Goal: Use online tool/utility

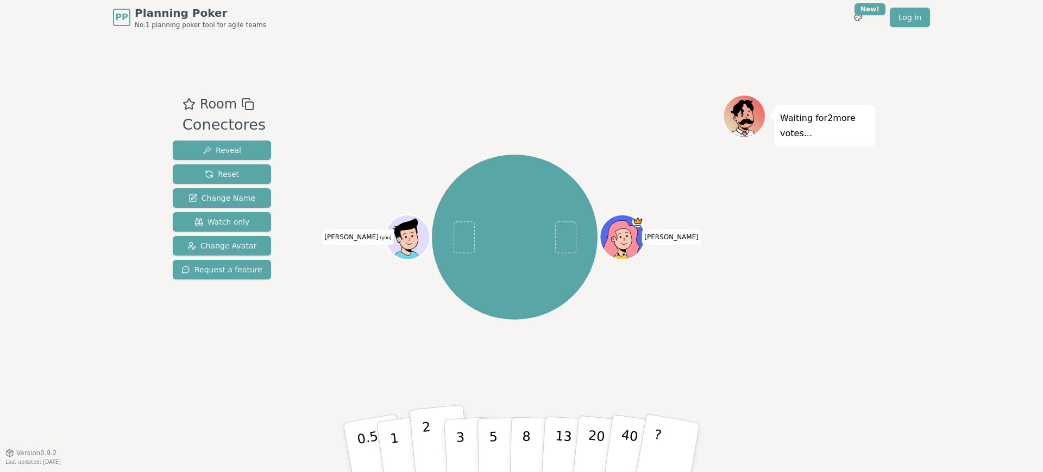
click at [426, 438] on p "2" at bounding box center [428, 449] width 14 height 59
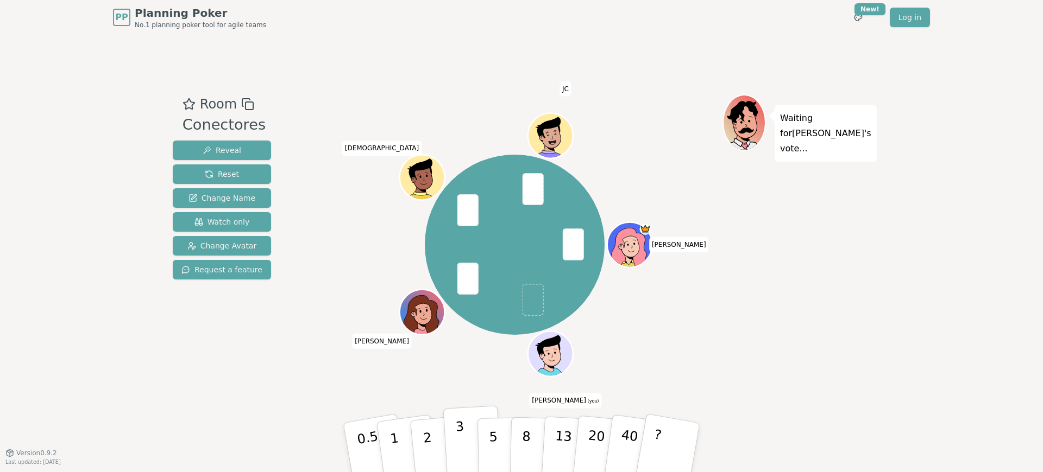
click at [456, 450] on button "3" at bounding box center [472, 448] width 59 height 85
click at [458, 426] on p "3" at bounding box center [461, 448] width 12 height 59
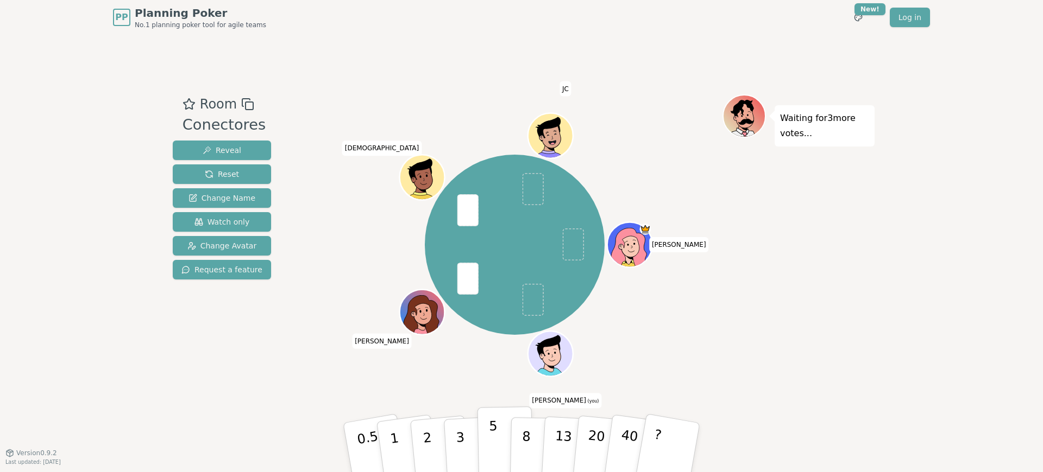
click at [501, 425] on button "5" at bounding box center [505, 448] width 56 height 83
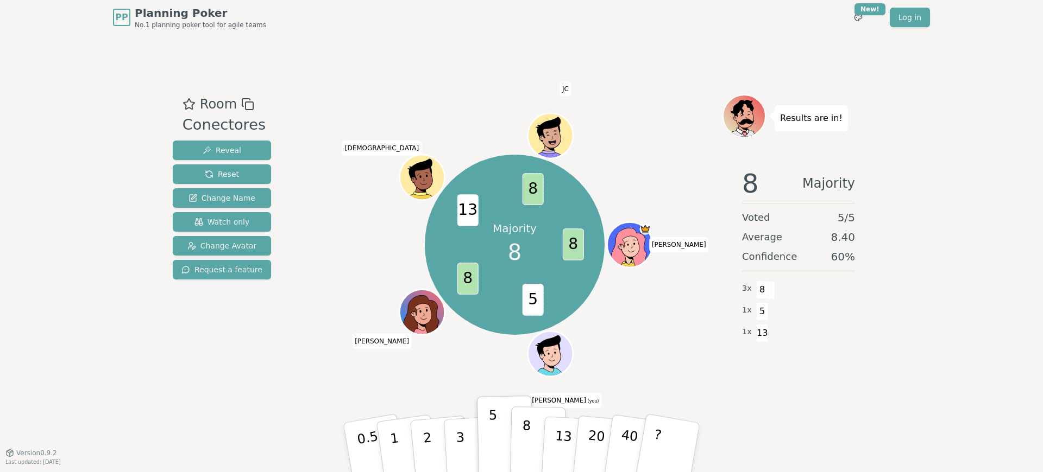
click at [525, 438] on p "8" at bounding box center [525, 447] width 9 height 59
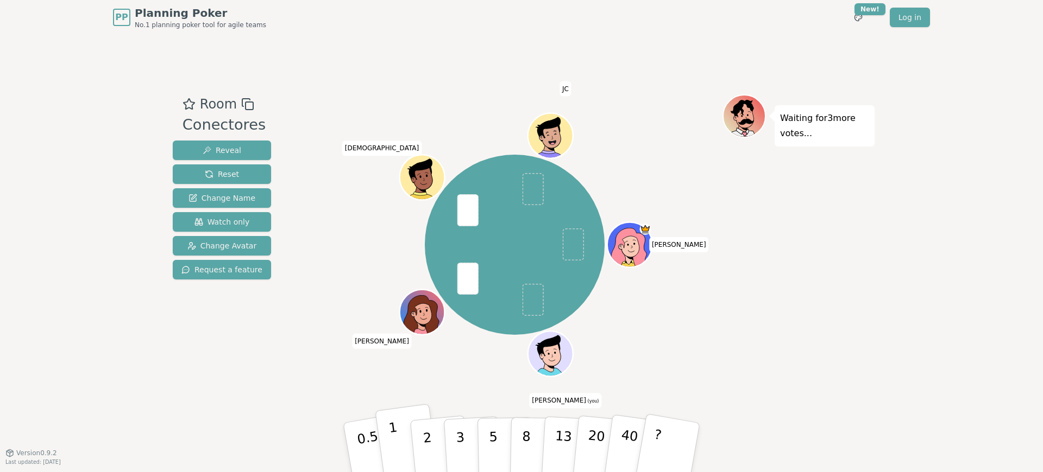
click at [396, 432] on button "1" at bounding box center [407, 448] width 65 height 88
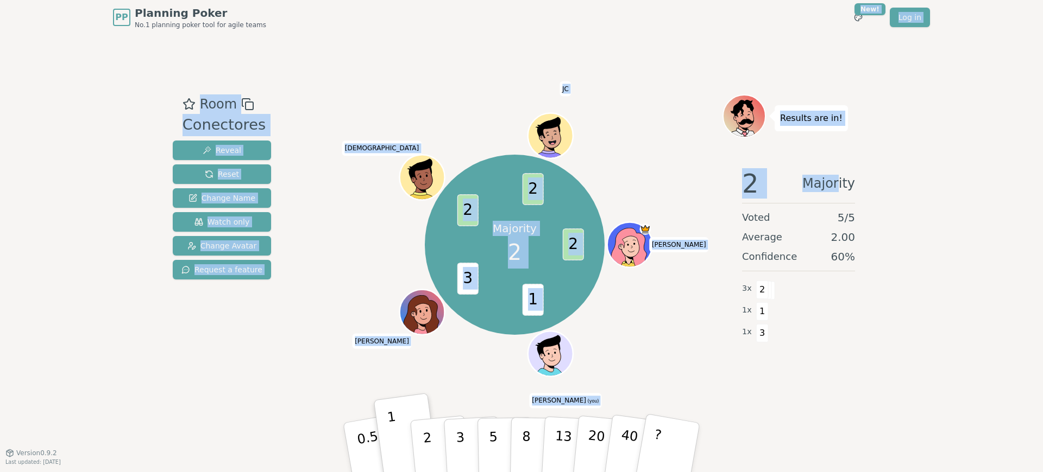
drag, startPoint x: 840, startPoint y: 183, endPoint x: 648, endPoint y: -35, distance: 290.2
click at [648, 0] on html "PP Planning Poker No.1 planning poker tool for agile teams Toggle theme New! Lo…" at bounding box center [521, 242] width 1043 height 485
click at [418, 70] on div "Room Conectores Reveal Reset Change Name Watch only Change Avatar Request a fea…" at bounding box center [521, 244] width 706 height 418
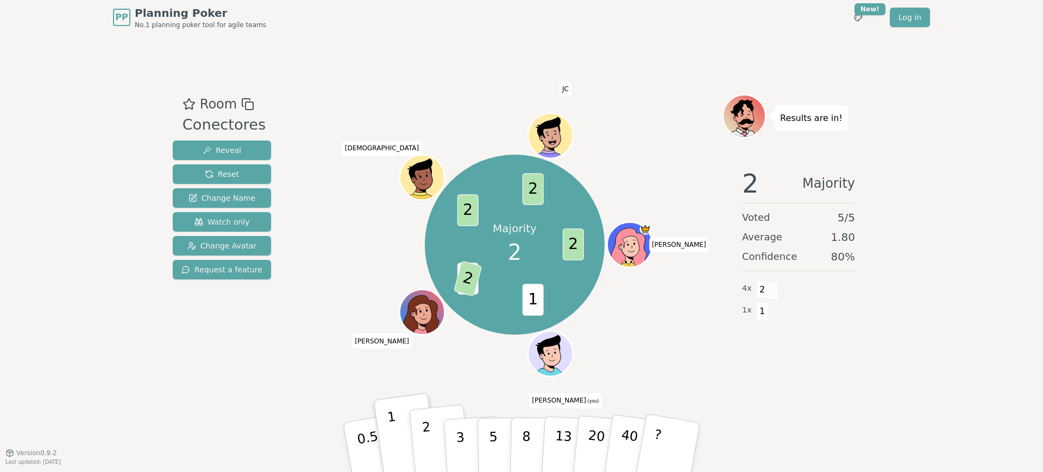
click at [433, 434] on button "2" at bounding box center [440, 448] width 62 height 86
